Goal: Information Seeking & Learning: Learn about a topic

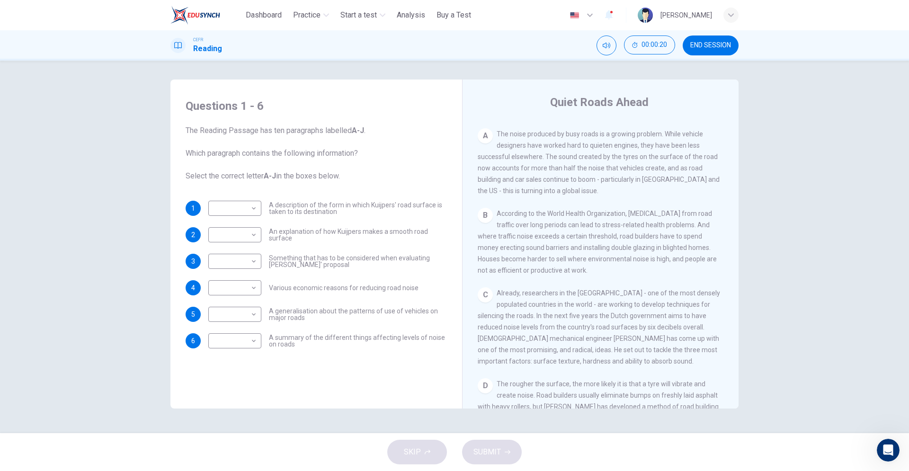
scroll to position [159, 0]
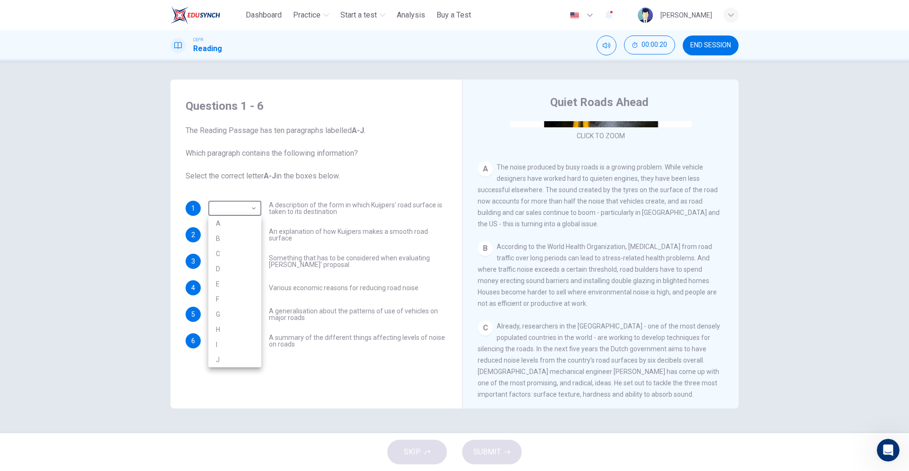
click at [245, 211] on body "This site uses cookies, as explained in our Privacy Policy . If you agree to th…" at bounding box center [454, 235] width 909 height 471
click at [245, 211] on div at bounding box center [454, 235] width 909 height 471
click at [413, 178] on span "The Reading Passage has ten paragraphs labelled A-J . Which paragraph contains …" at bounding box center [316, 153] width 261 height 57
click at [607, 42] on icon "Mute" at bounding box center [607, 46] width 8 height 8
click at [607, 42] on icon "Unmute" at bounding box center [607, 46] width 8 height 8
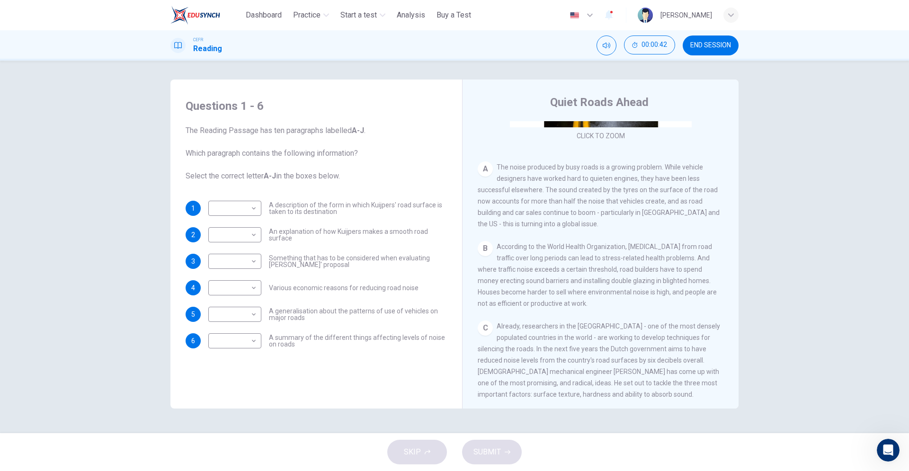
click at [417, 128] on span "The Reading Passage has ten paragraphs labelled A-J . Which paragraph contains …" at bounding box center [316, 153] width 261 height 57
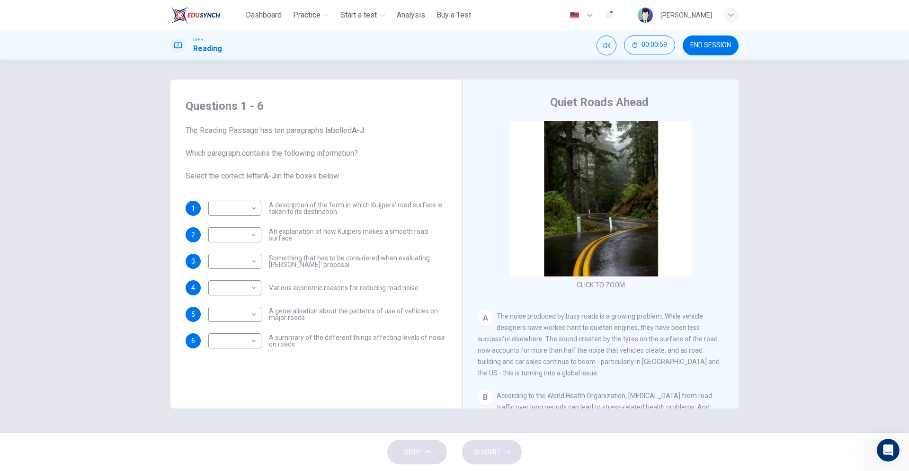
scroll to position [0, 0]
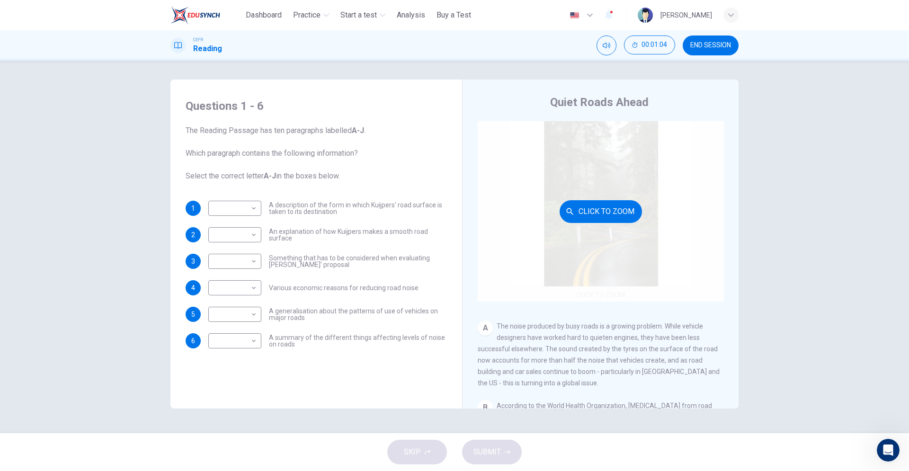
click at [628, 205] on button "Click to Zoom" at bounding box center [601, 211] width 82 height 23
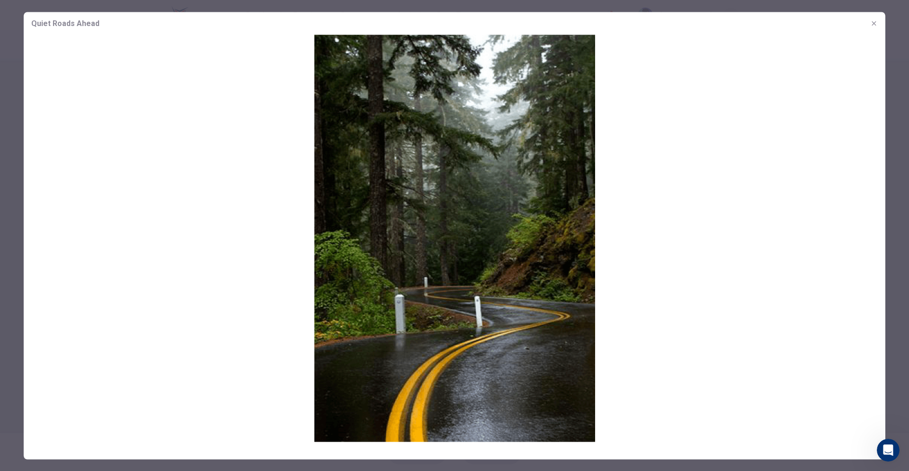
click at [498, 199] on img at bounding box center [455, 238] width 862 height 407
click at [876, 23] on icon "button" at bounding box center [874, 23] width 8 height 8
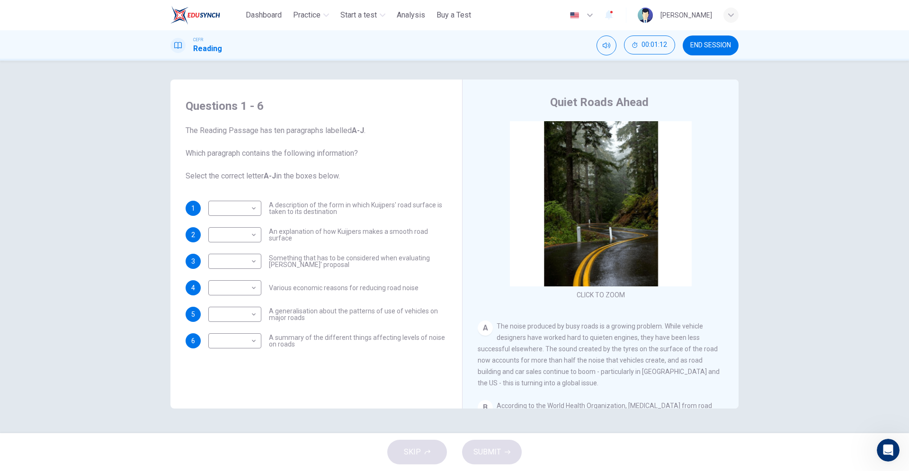
click at [702, 45] on span "END SESSION" at bounding box center [710, 46] width 41 height 8
